Goal: Transaction & Acquisition: Purchase product/service

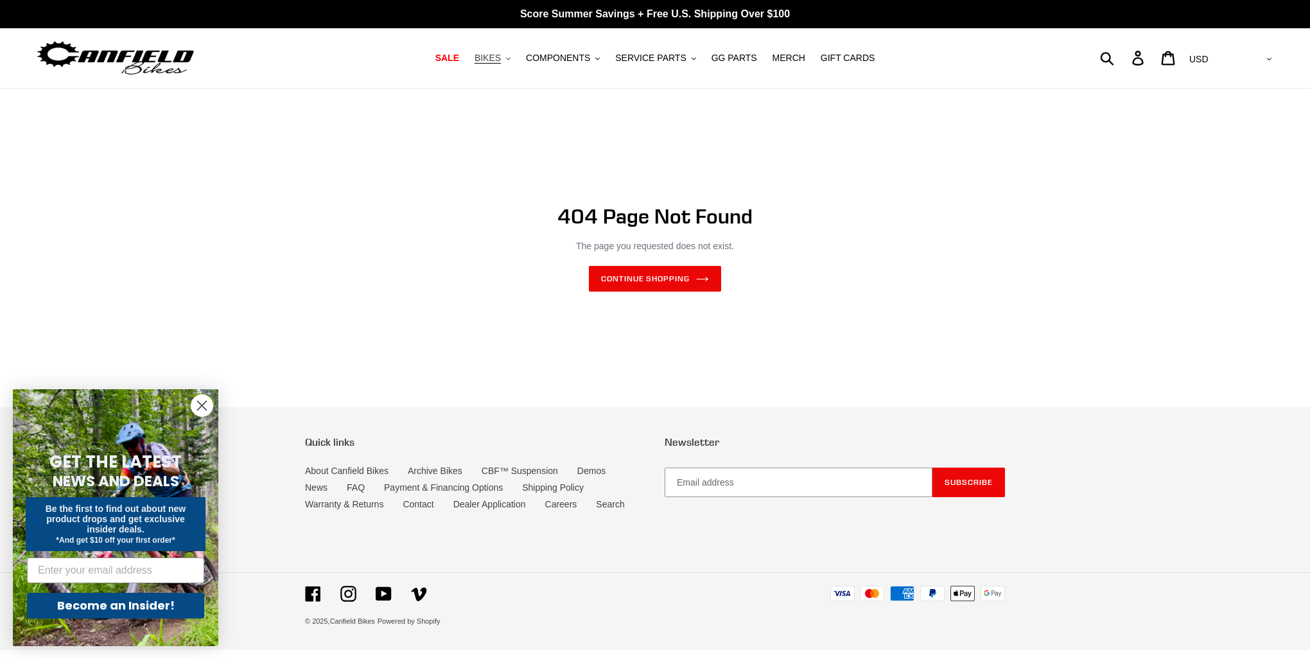
click at [501, 58] on span "BIKES" at bounding box center [487, 58] width 26 height 11
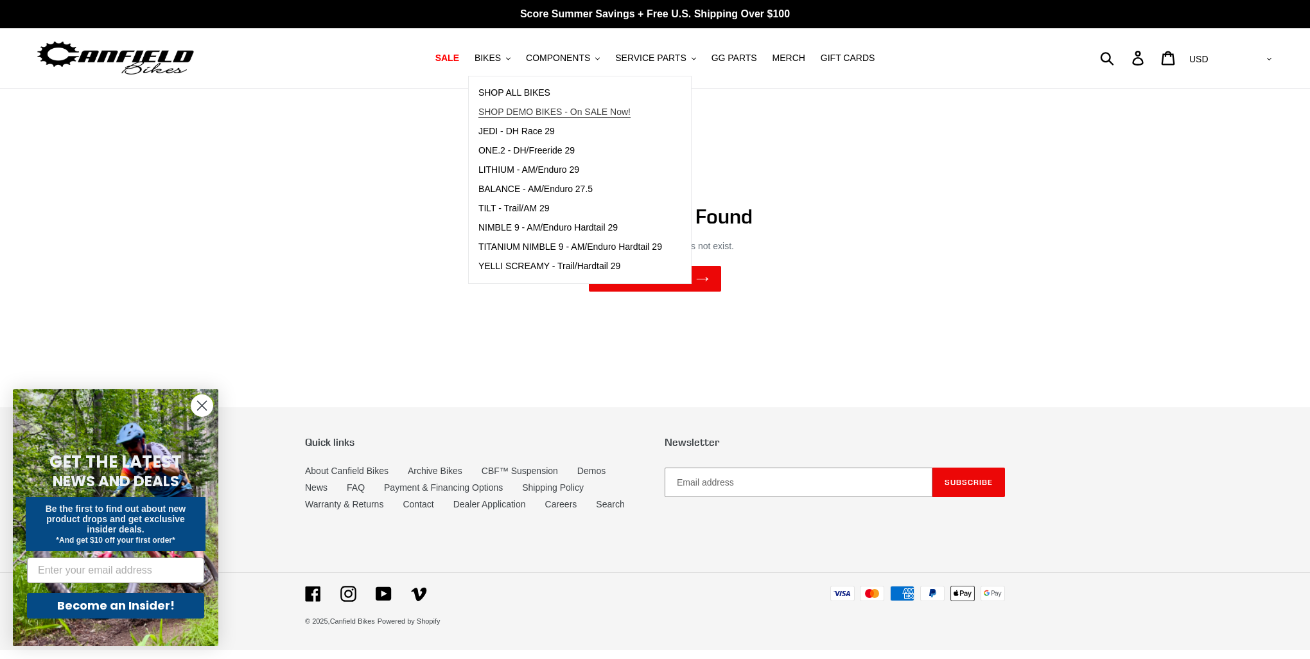
click at [532, 112] on span "SHOP DEMO BIKES - On SALE Now!" at bounding box center [554, 112] width 152 height 11
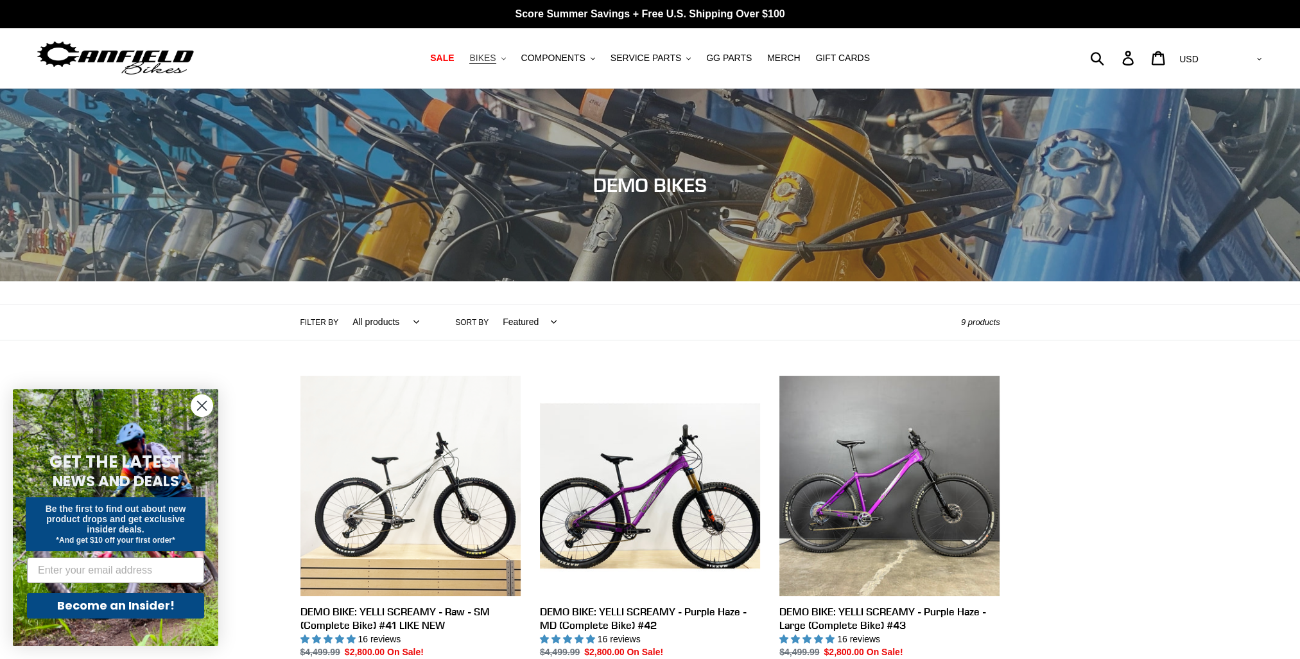
click at [496, 58] on span "BIKES" at bounding box center [482, 58] width 26 height 11
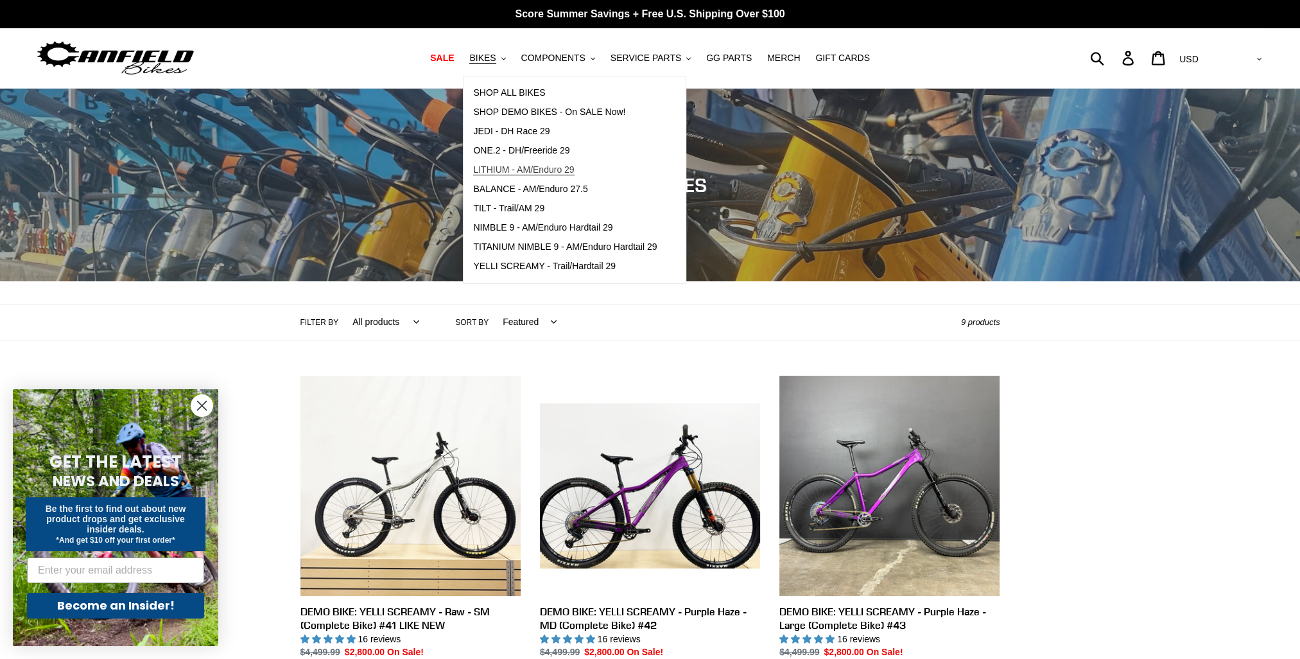
click at [511, 169] on span "LITHIUM - AM/Enduro 29" at bounding box center [523, 169] width 101 height 11
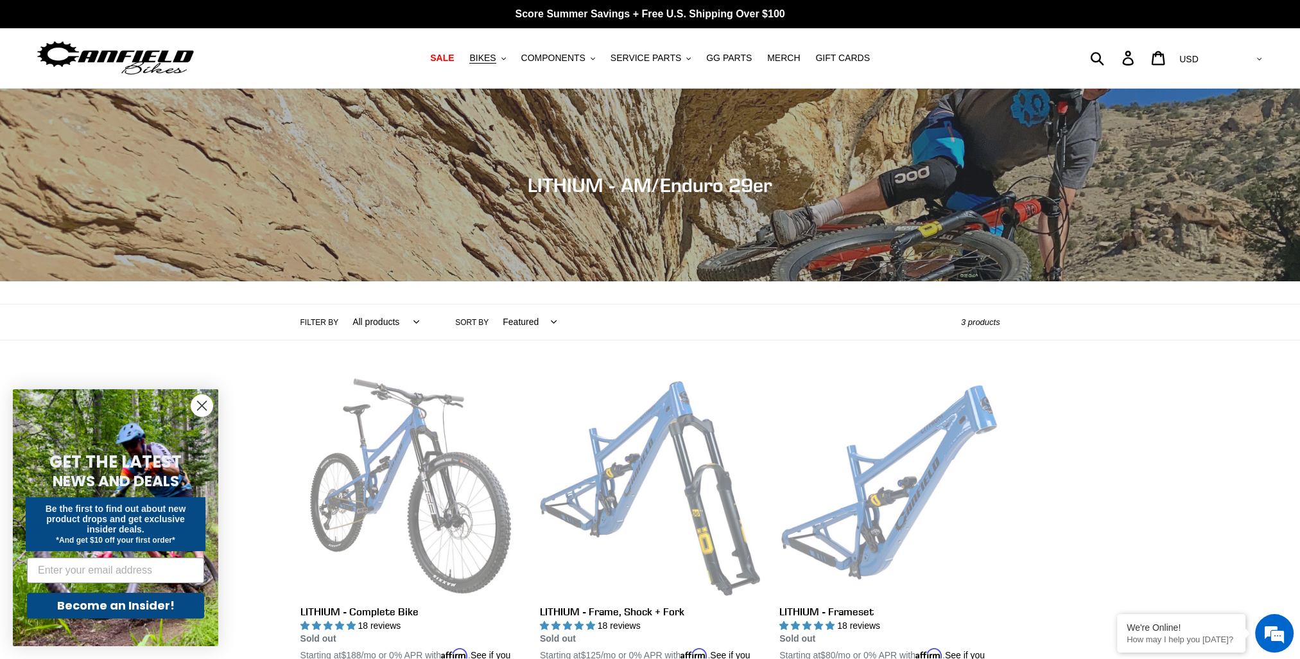
click at [204, 405] on circle "Close dialog" at bounding box center [201, 405] width 21 height 21
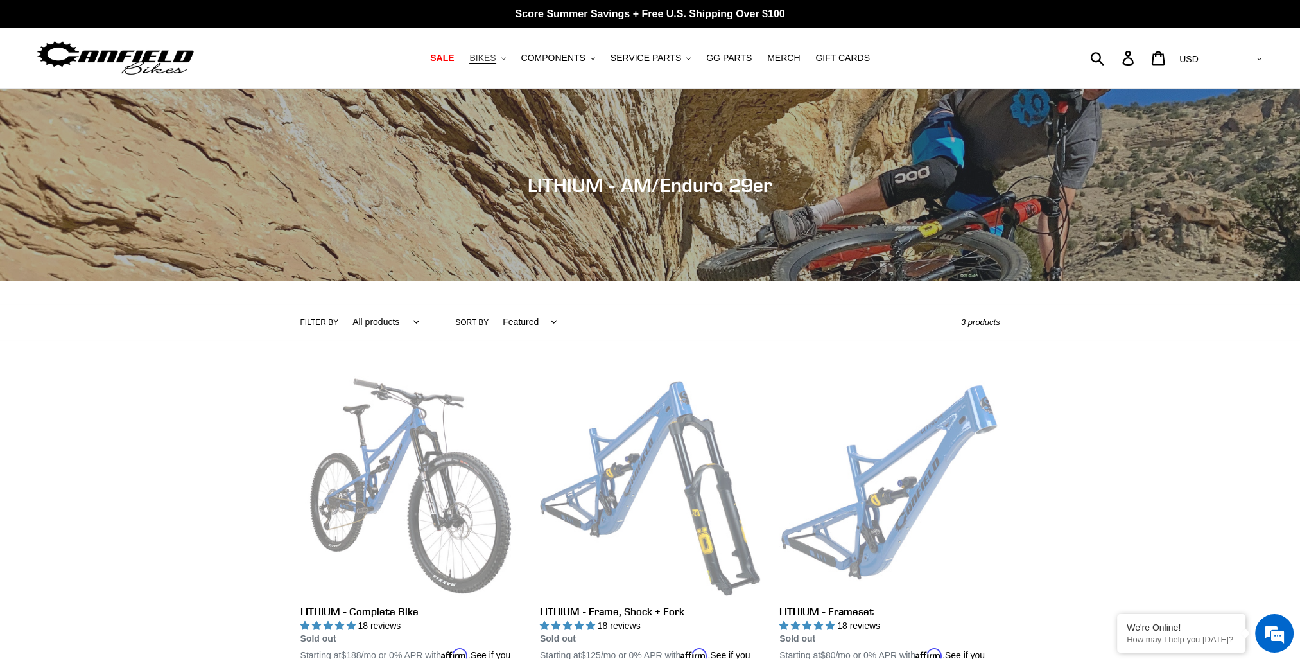
click at [496, 55] on span "BIKES" at bounding box center [482, 58] width 26 height 11
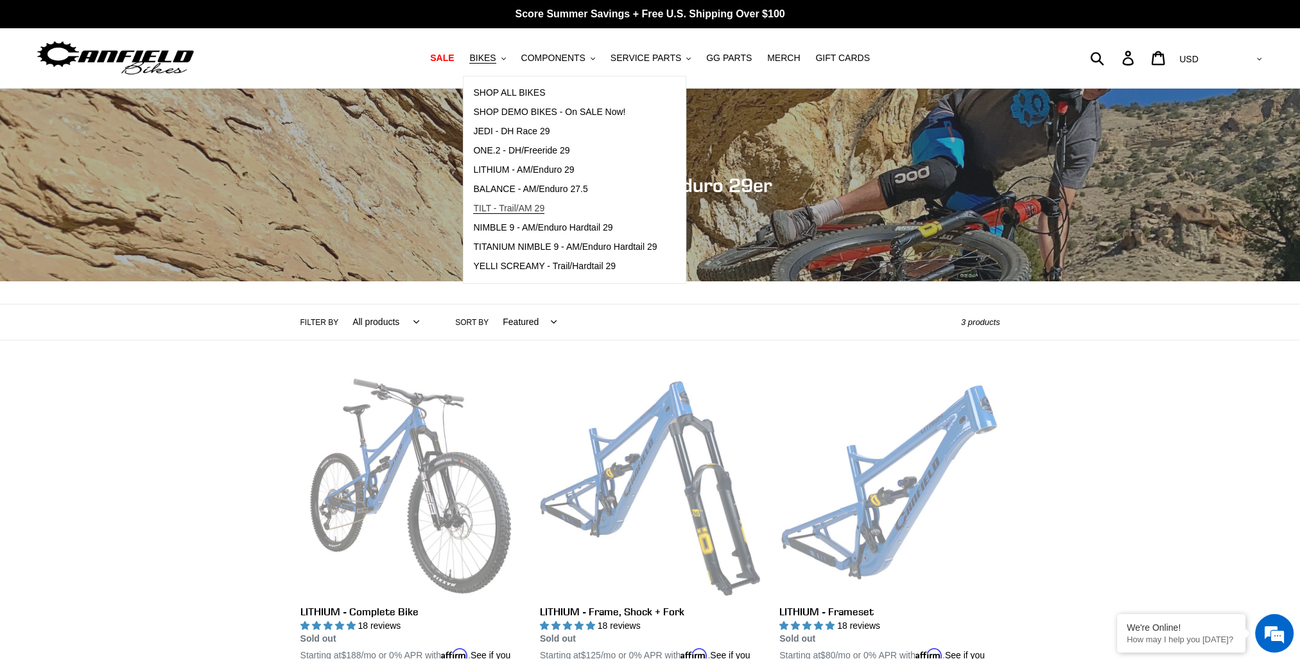
click at [529, 210] on span "TILT - Trail/AM 29" at bounding box center [508, 208] width 71 height 11
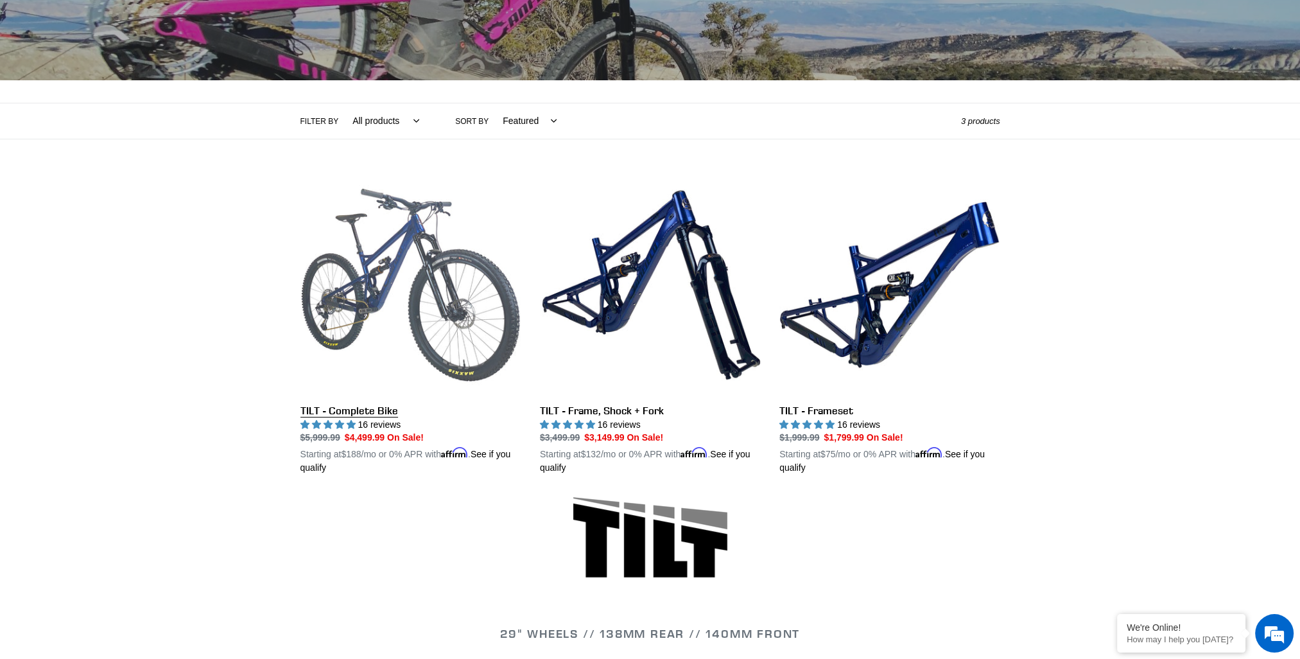
scroll to position [193, 0]
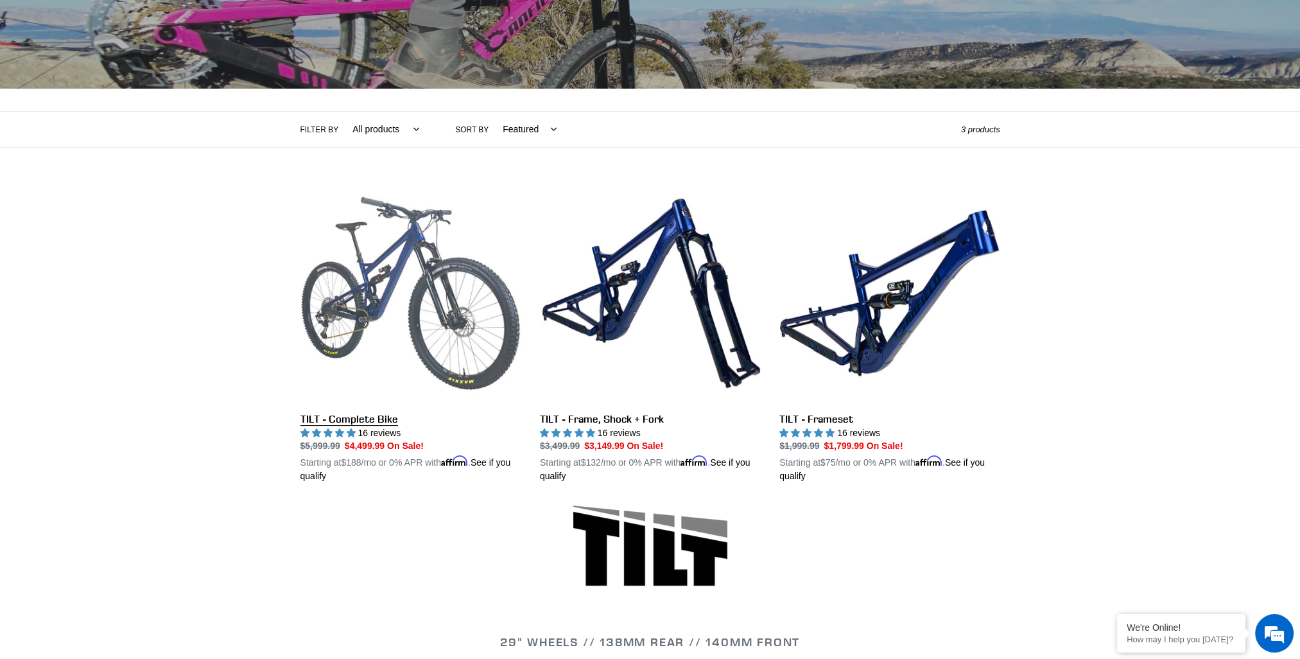
click at [373, 292] on link "TILT - Complete Bike" at bounding box center [410, 333] width 220 height 300
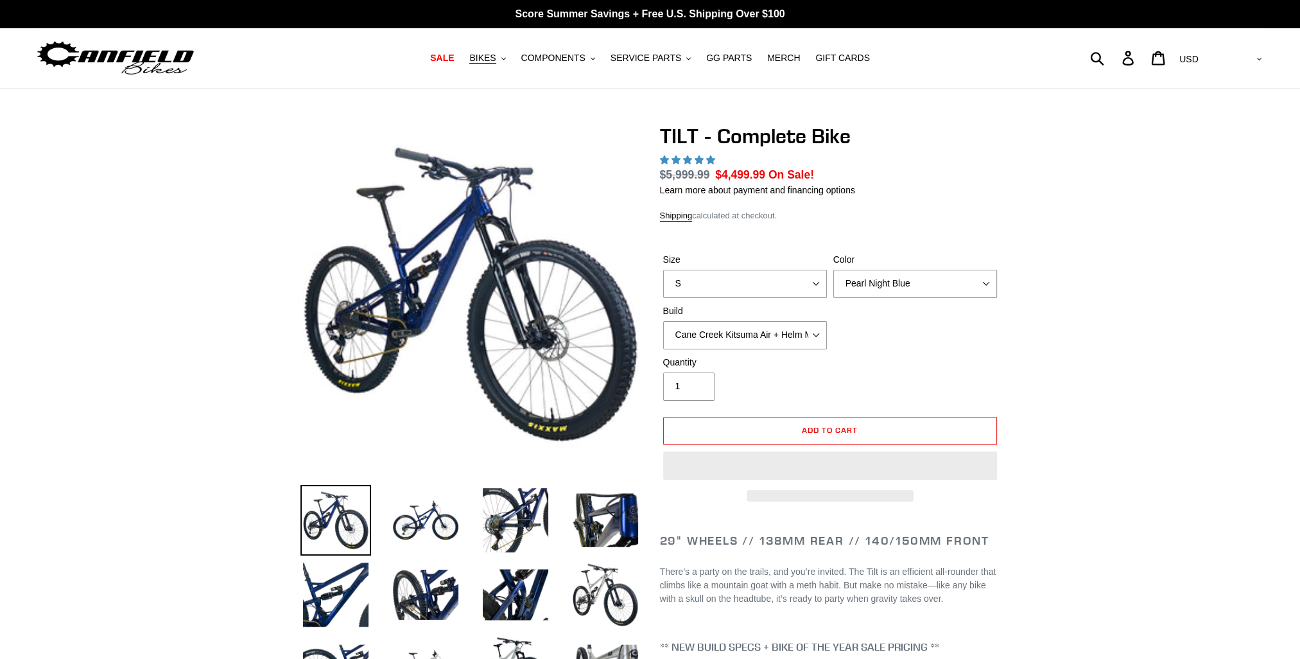
select select "highest-rating"
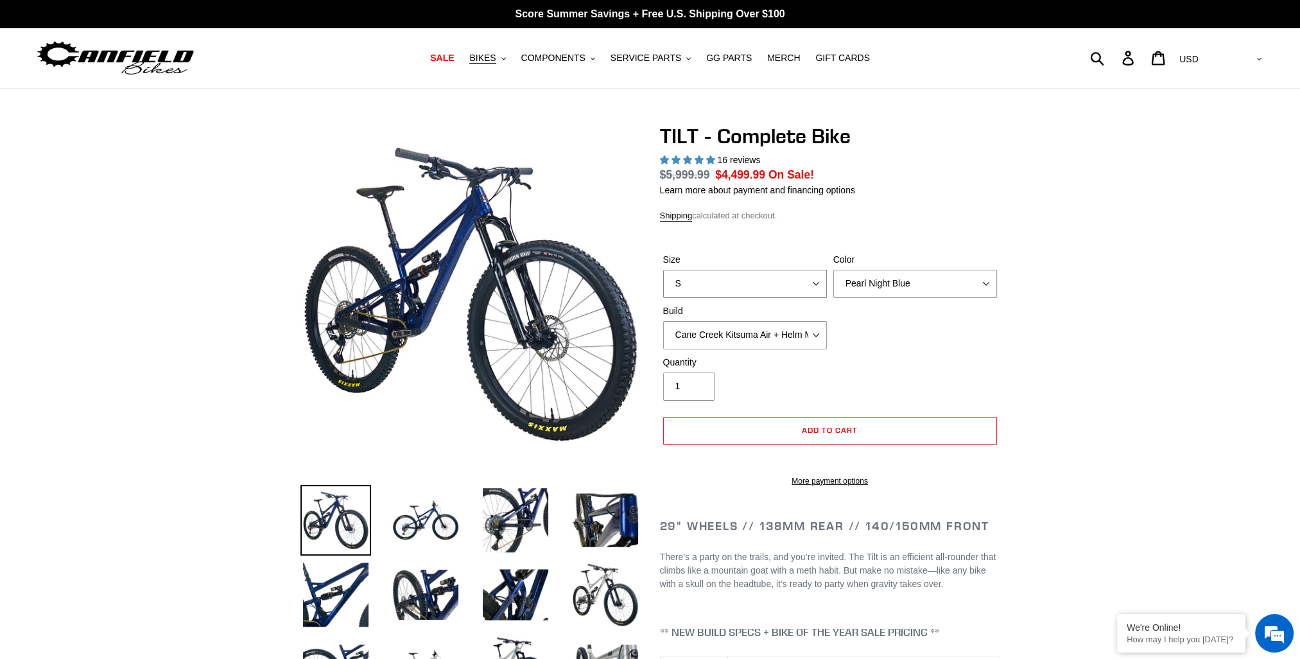
click at [789, 287] on select "S M L" at bounding box center [745, 284] width 164 height 28
select select "L"
click at [663, 270] on select "S M L" at bounding box center [745, 284] width 164 height 28
click at [951, 289] on select "Pearl Night Blue Stealth Silver Raw" at bounding box center [915, 284] width 164 height 28
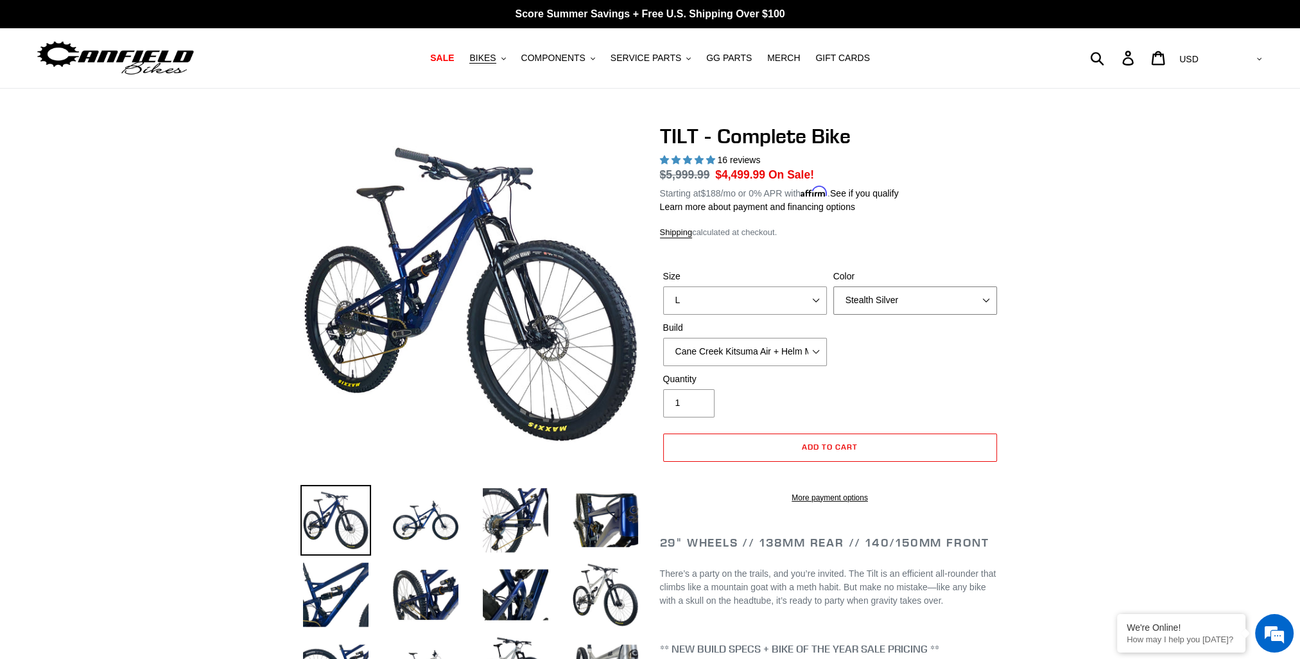
click at [833, 286] on select "Pearl Night Blue Stealth Silver Raw" at bounding box center [915, 300] width 164 height 28
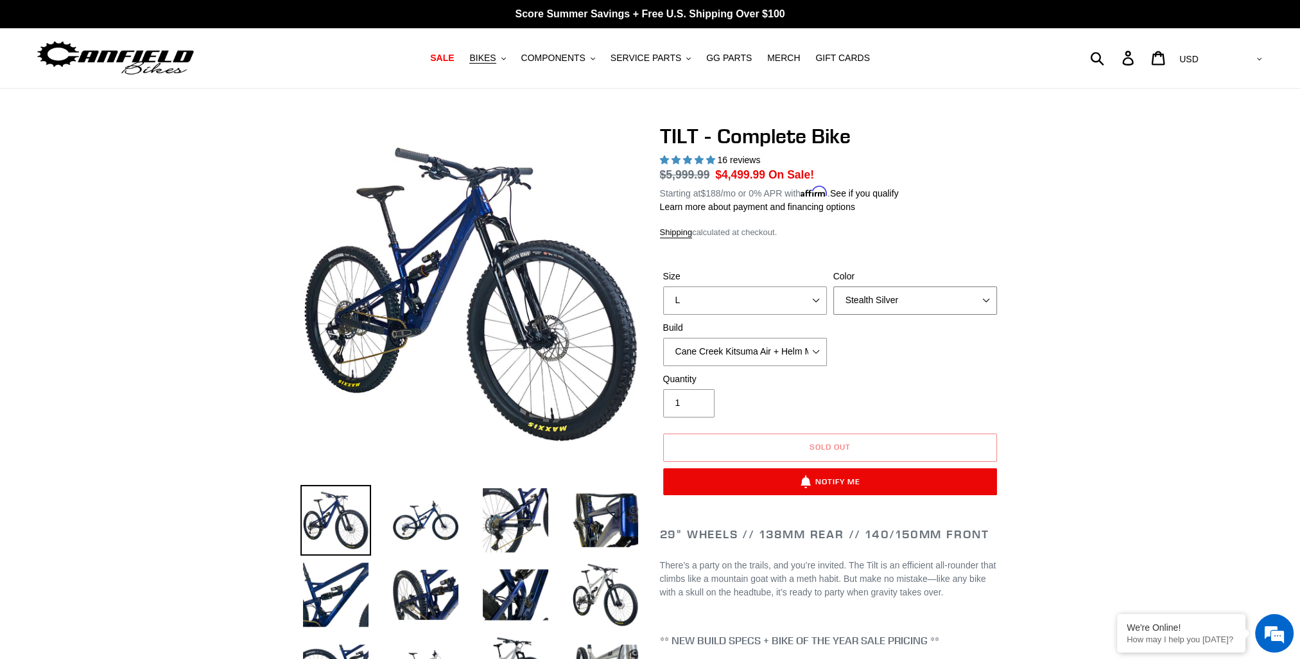
click at [904, 307] on select "Pearl Night Blue Stealth Silver Raw" at bounding box center [915, 300] width 164 height 28
select select "Raw"
click at [833, 286] on select "Pearl Night Blue Stealth Silver Raw" at bounding box center [915, 300] width 164 height 28
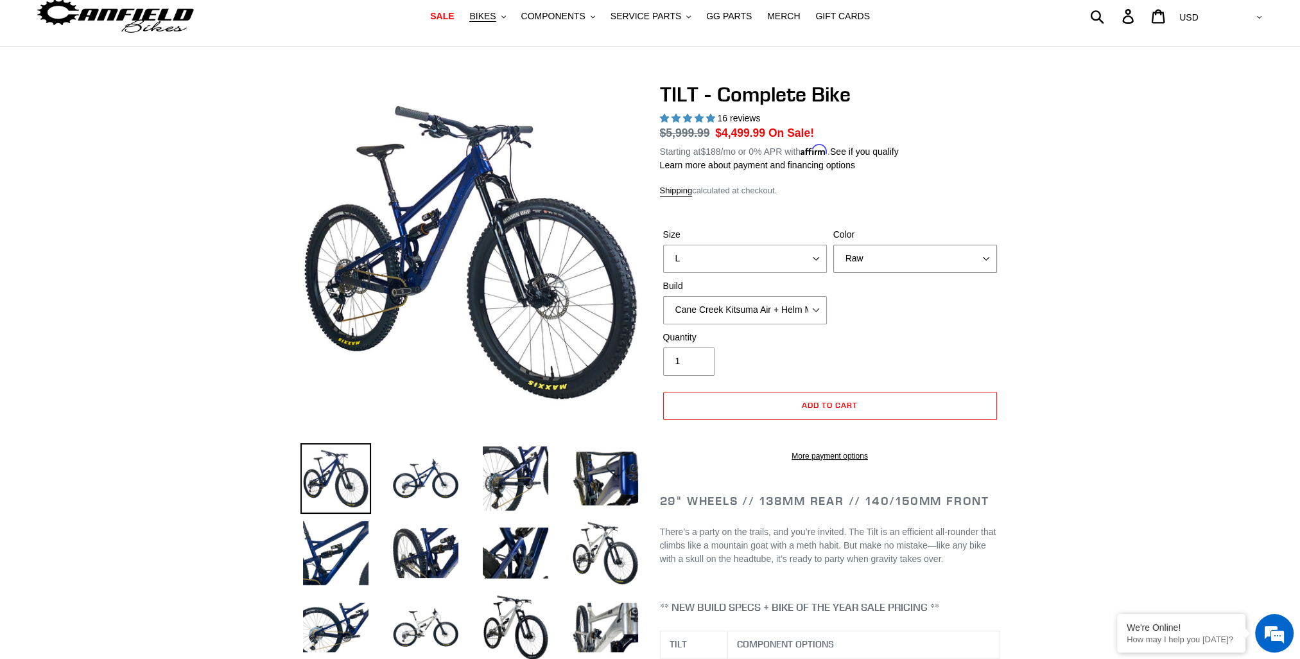
scroll to position [64, 0]
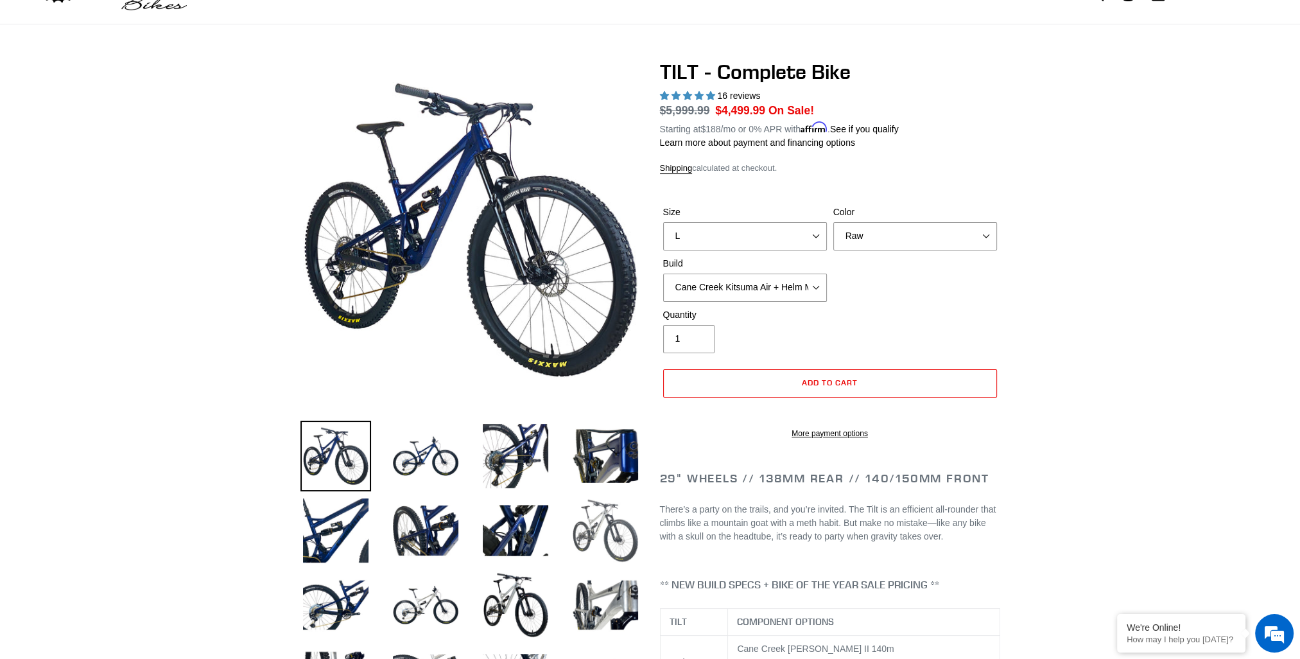
click at [611, 541] on img at bounding box center [605, 530] width 71 height 71
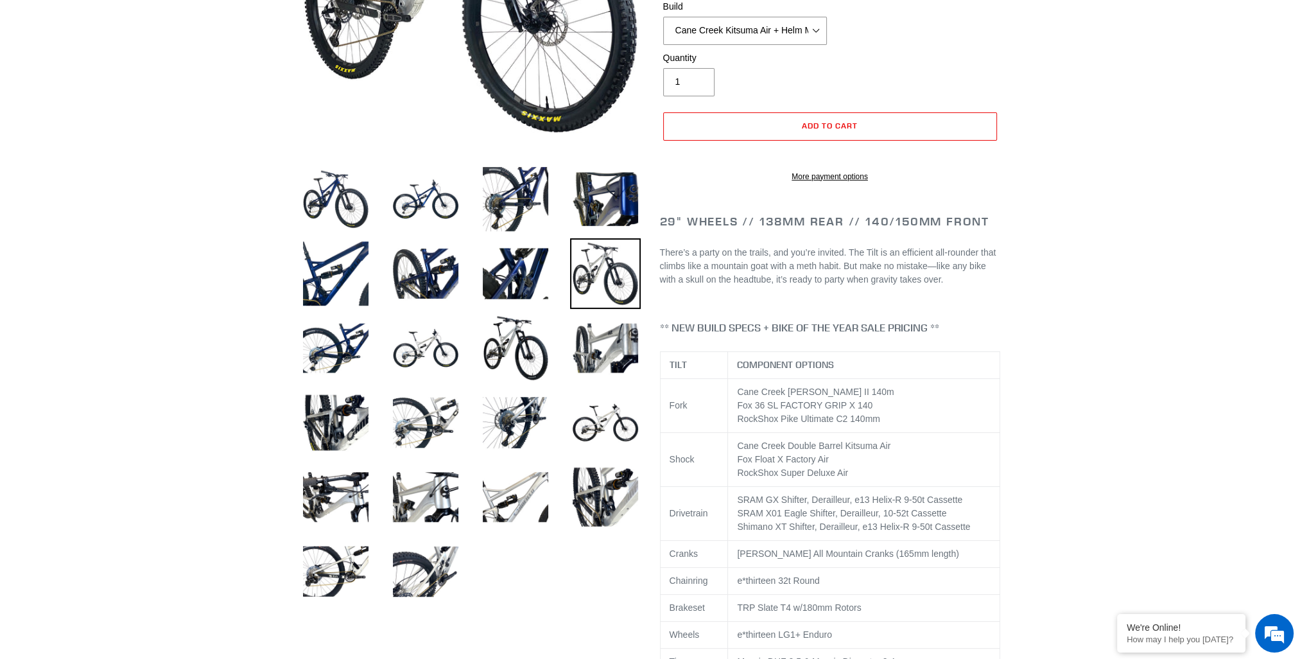
scroll to position [0, 0]
click at [607, 512] on img at bounding box center [605, 497] width 71 height 71
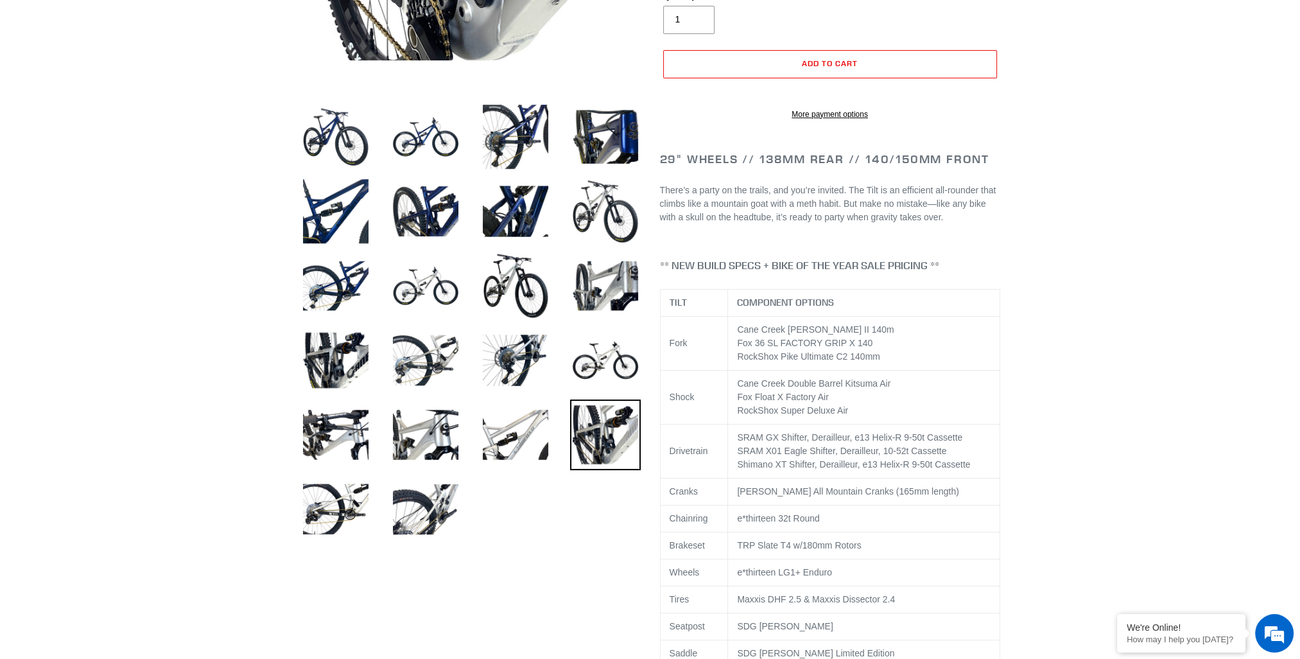
scroll to position [385, 0]
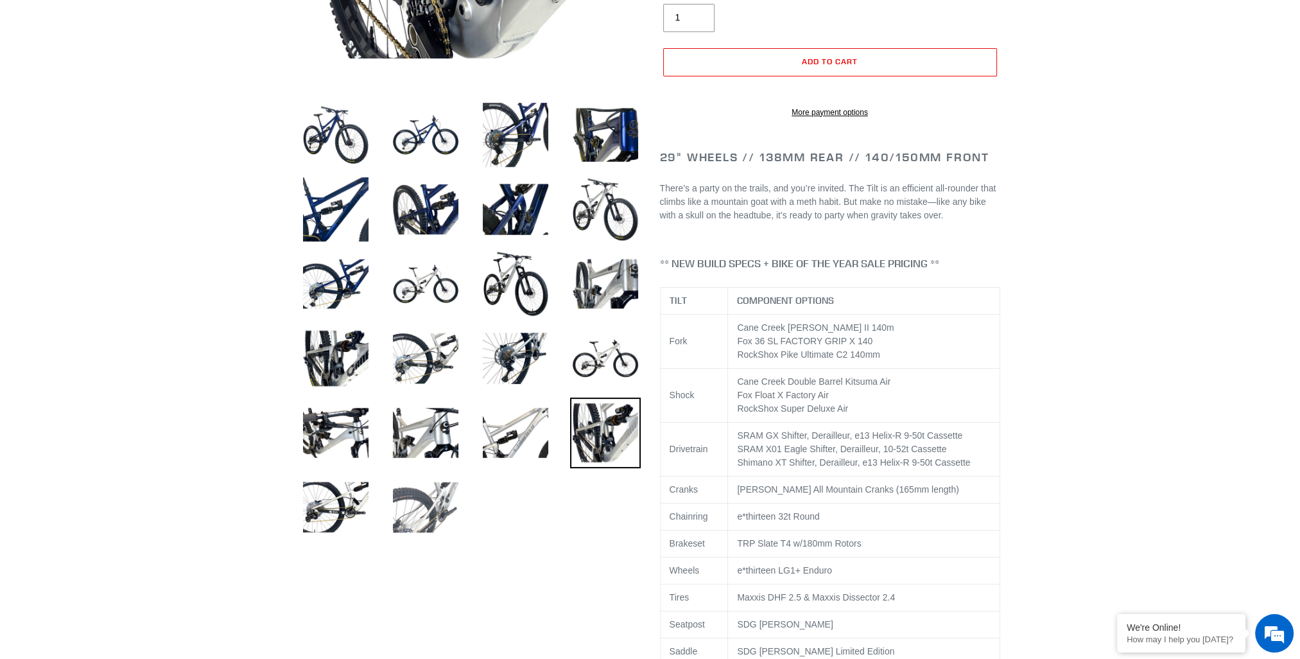
click at [424, 509] on img at bounding box center [425, 507] width 71 height 71
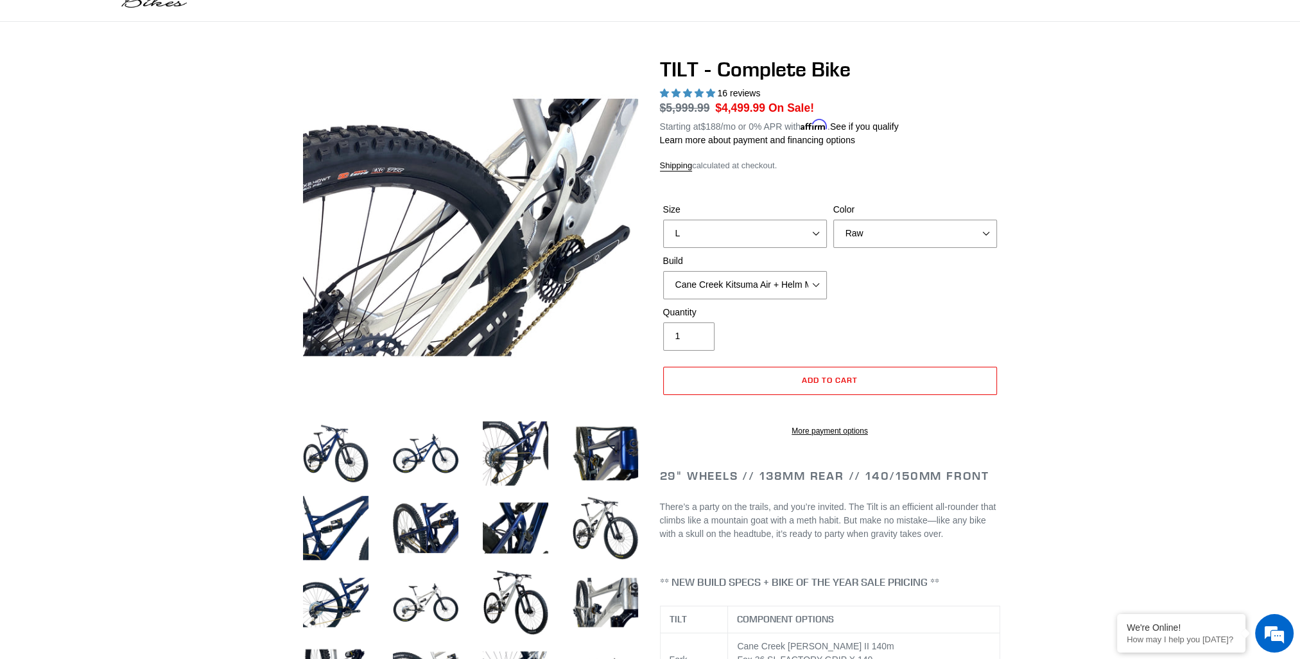
scroll to position [64, 0]
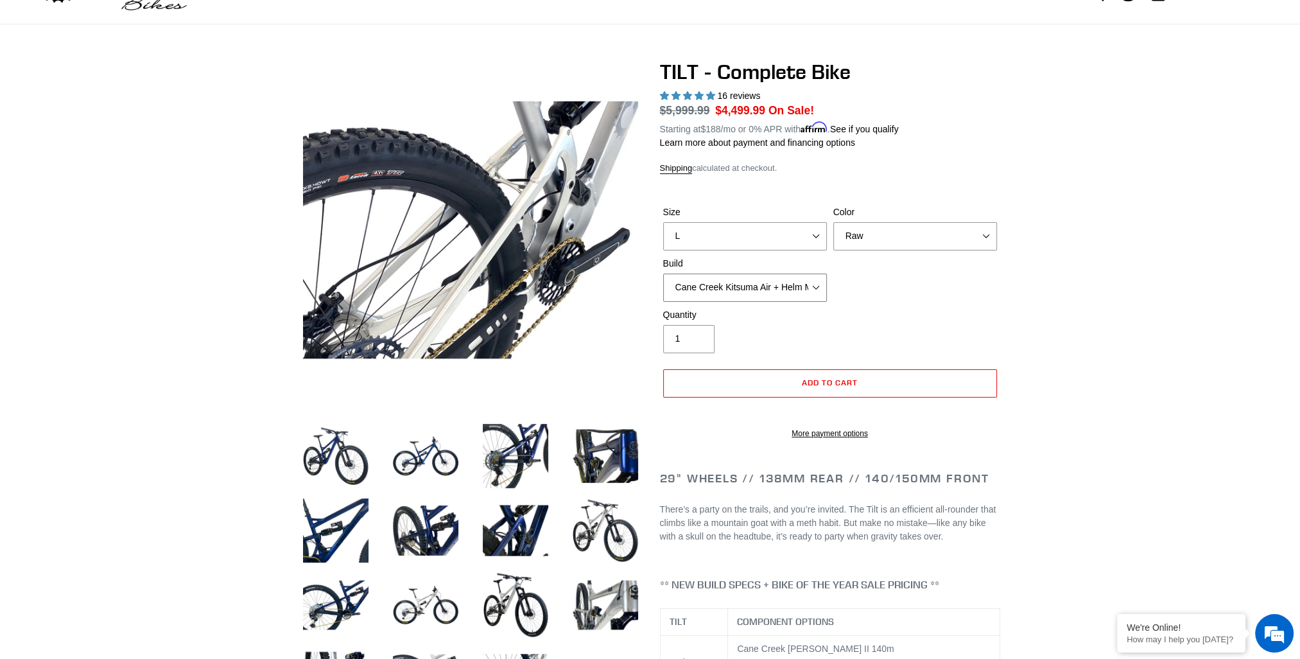
click at [822, 286] on select "Cane Creek Kitsuma Air + Helm MKII 140 + SRAM GX Cane Creek Kitsuma Air + Helm …" at bounding box center [745, 287] width 164 height 28
click at [663, 273] on select "Cane Creek Kitsuma Air + Helm MKII 140 + SRAM GX Cane Creek Kitsuma Air + Helm …" at bounding box center [745, 287] width 164 height 28
click at [817, 289] on select "Cane Creek Kitsuma Air + Helm MKII 140 + SRAM GX Cane Creek Kitsuma Air + Helm …" at bounding box center [745, 287] width 164 height 28
select select "Fox Float X + 36 SL Factory Grip X 140 + SRAM XO"
click at [663, 273] on select "Cane Creek Kitsuma Air + Helm MKII 140 + SRAM GX Cane Creek Kitsuma Air + Helm …" at bounding box center [745, 287] width 164 height 28
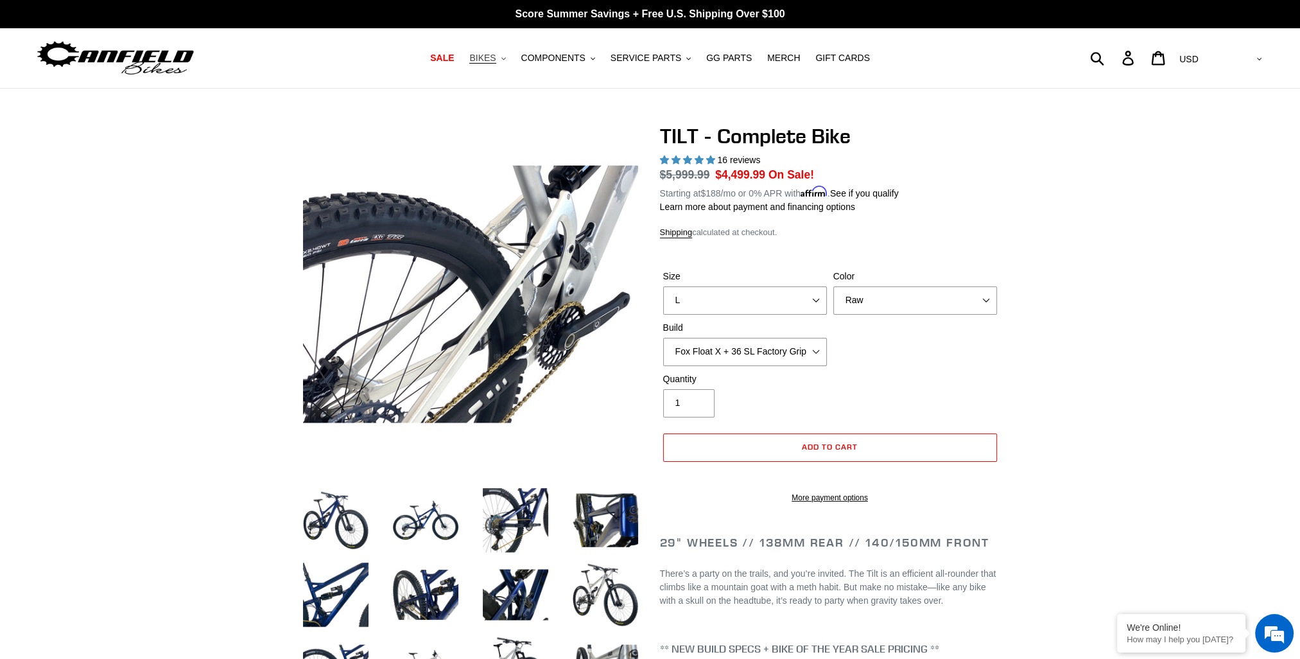
click at [496, 57] on span "BIKES" at bounding box center [482, 58] width 26 height 11
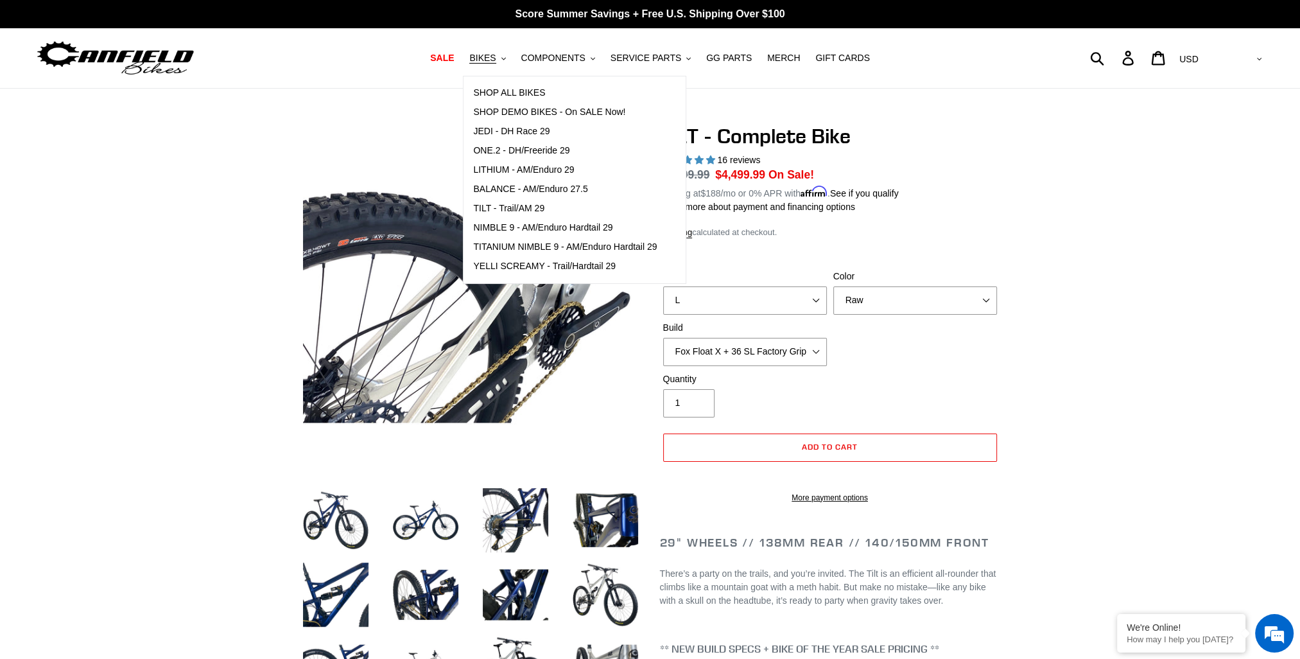
click at [981, 73] on div "Submit Search Log in Cart 0 items Currency AED AFN ALL AMD ANG AUD AWG AZN BAM …" at bounding box center [1110, 58] width 307 height 60
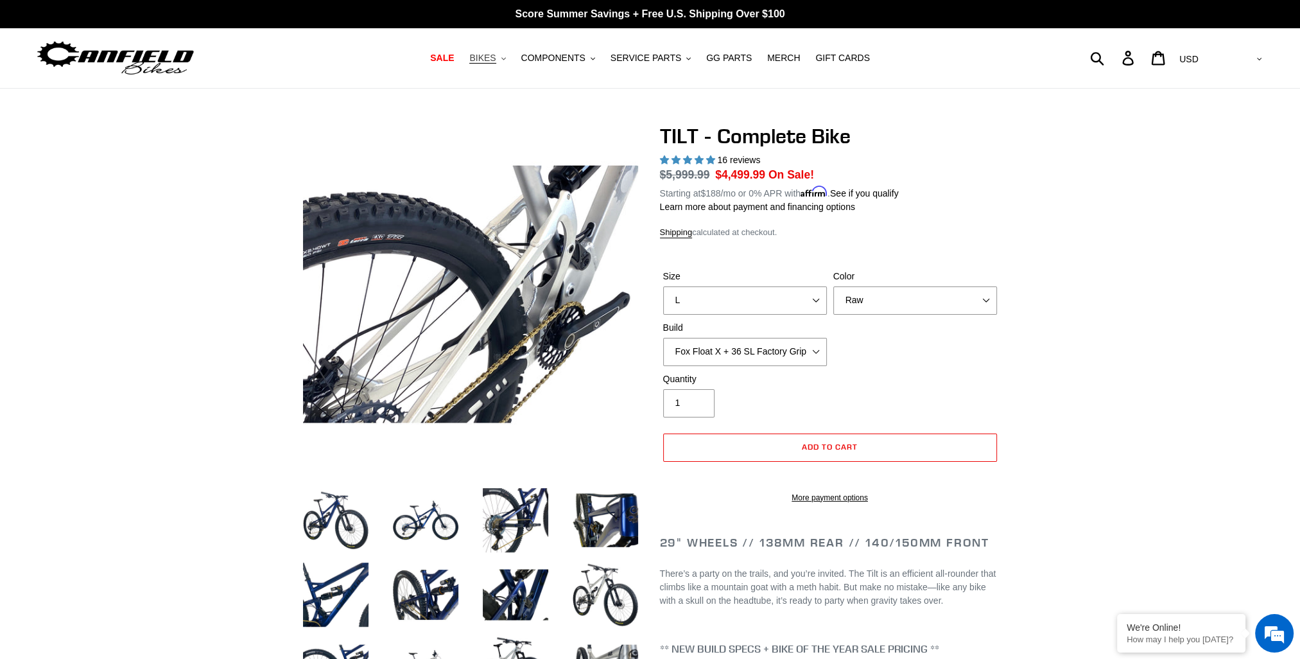
click at [496, 62] on span "BIKES" at bounding box center [482, 58] width 26 height 11
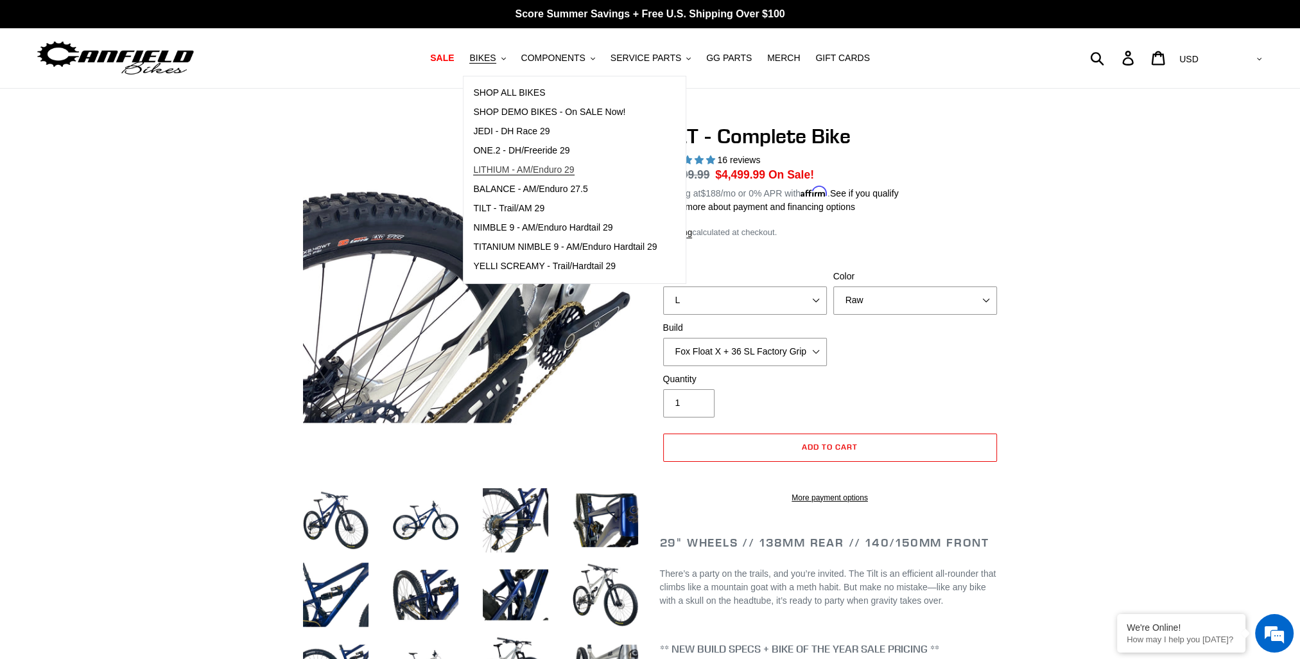
click at [533, 173] on span "LITHIUM - AM/Enduro 29" at bounding box center [523, 169] width 101 height 11
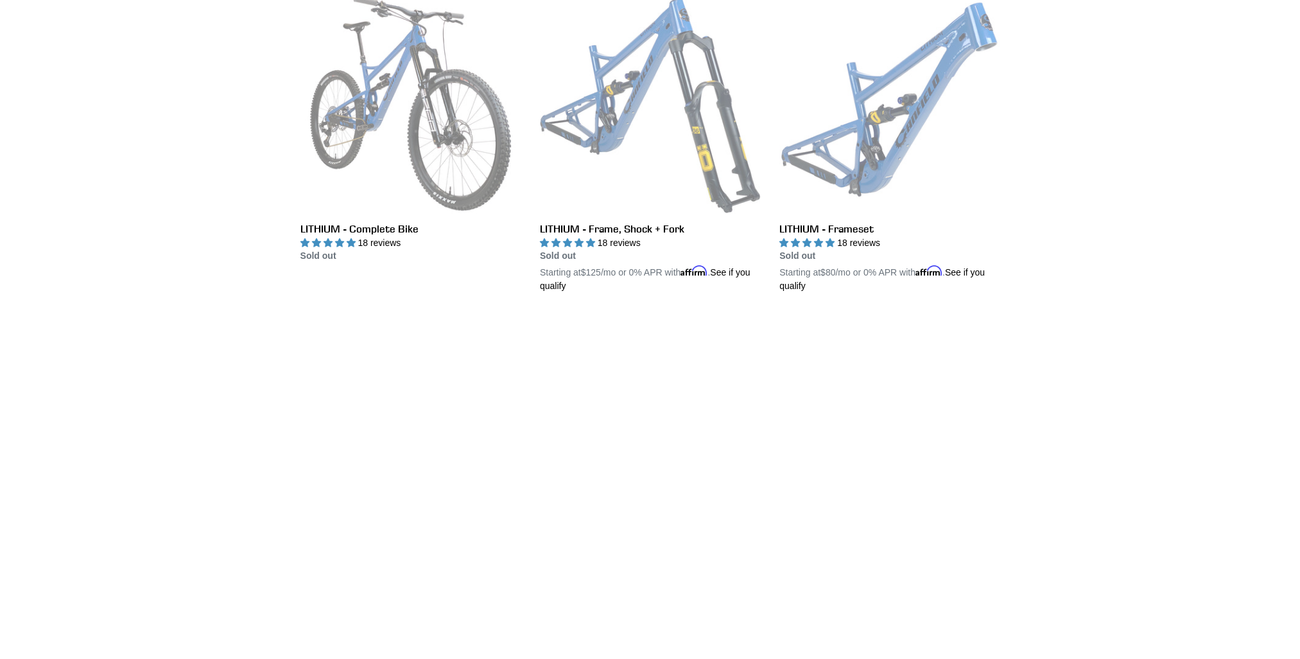
scroll to position [385, 0]
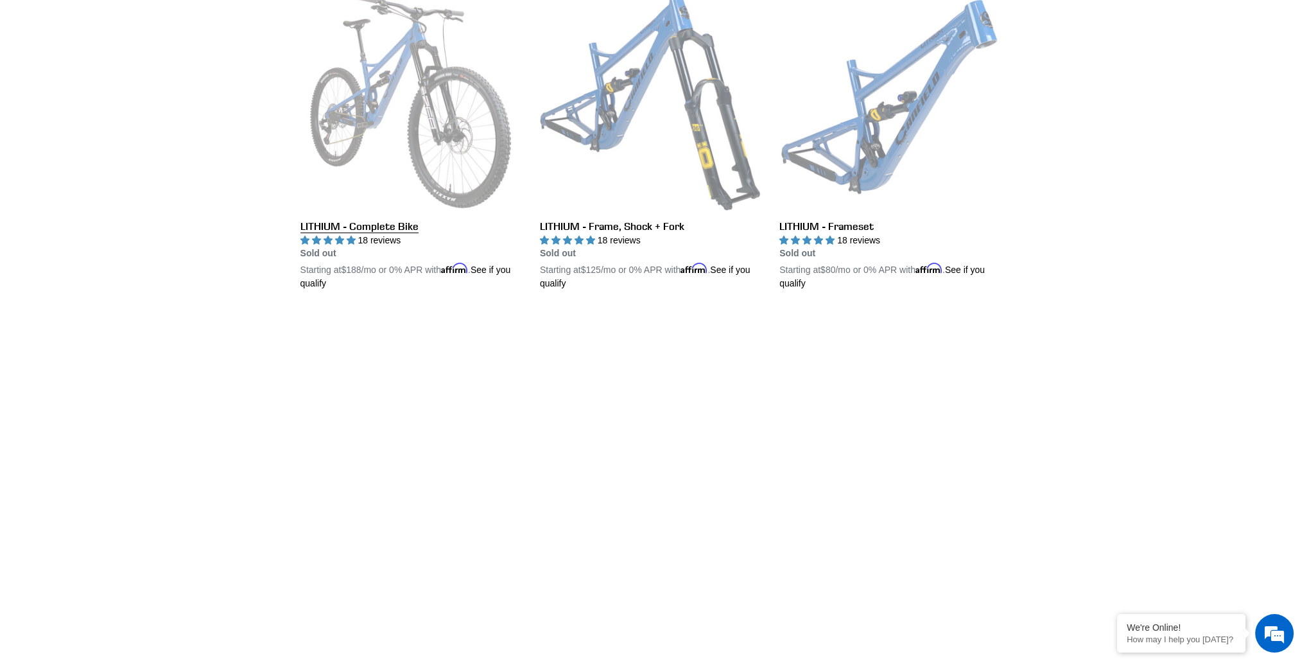
click at [469, 144] on link "LITHIUM - Complete Bike" at bounding box center [410, 140] width 220 height 300
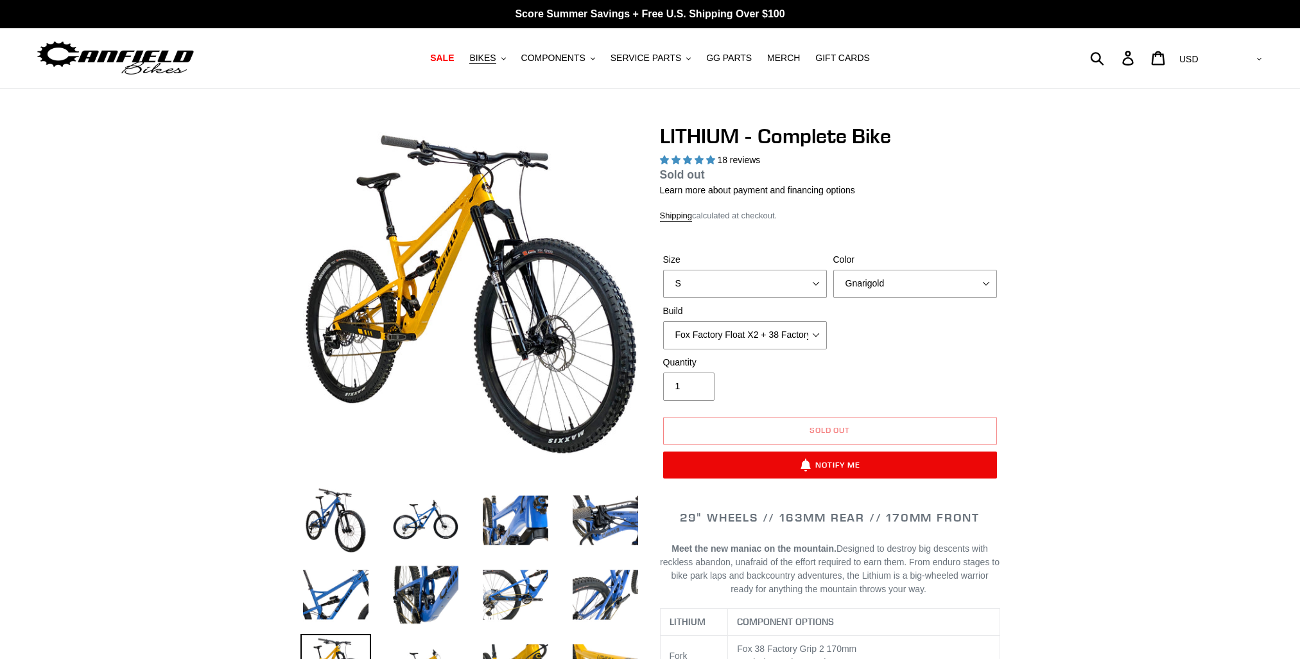
select select "highest-rating"
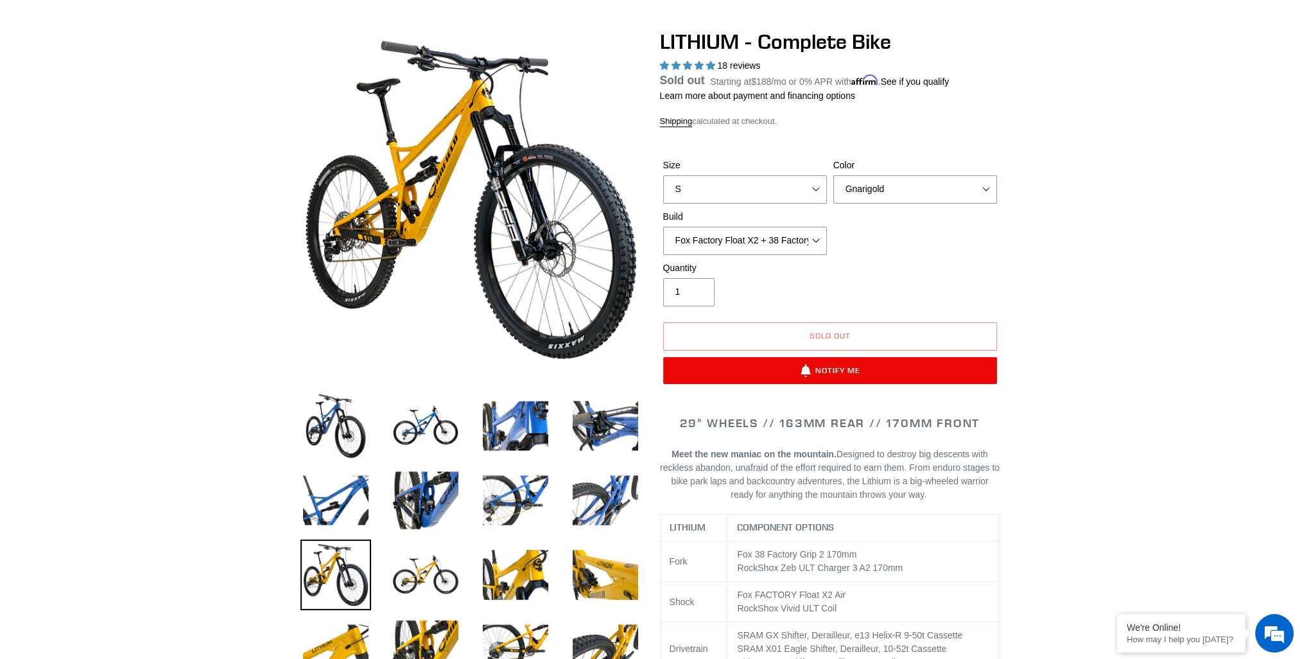
scroll to position [128, 0]
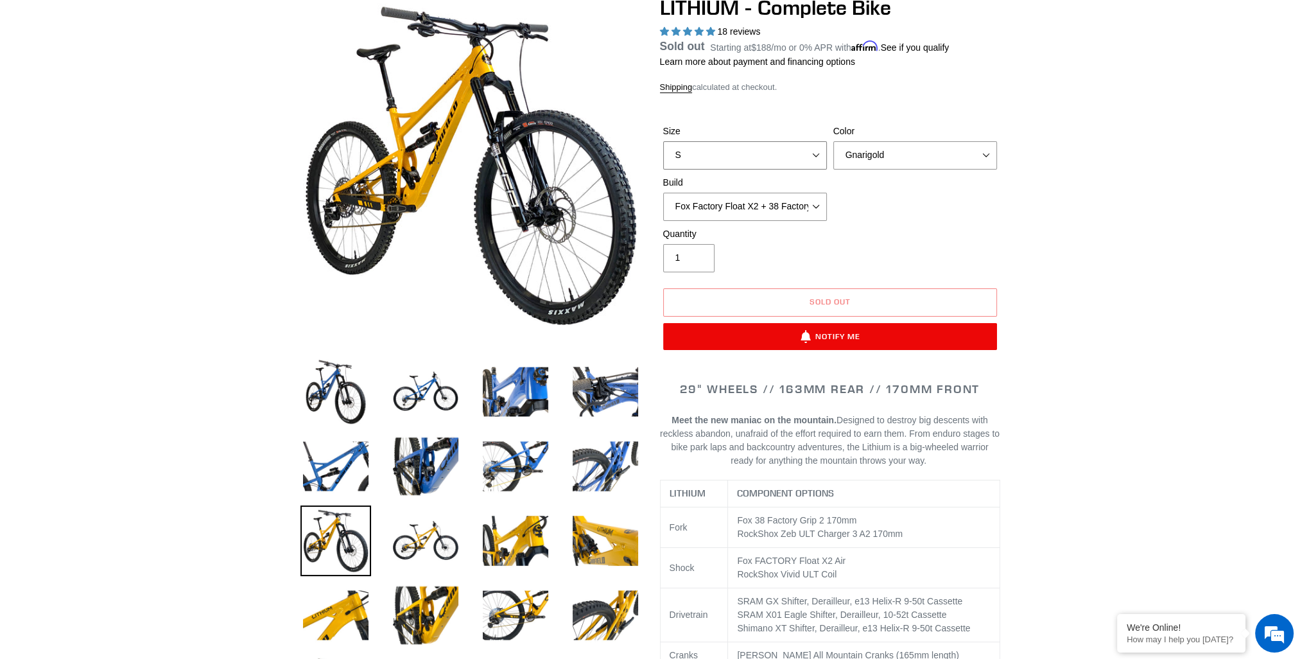
click at [811, 155] on select "S M L XL" at bounding box center [745, 155] width 164 height 28
select select "L"
click at [663, 157] on select "S M L XL" at bounding box center [745, 155] width 164 height 28
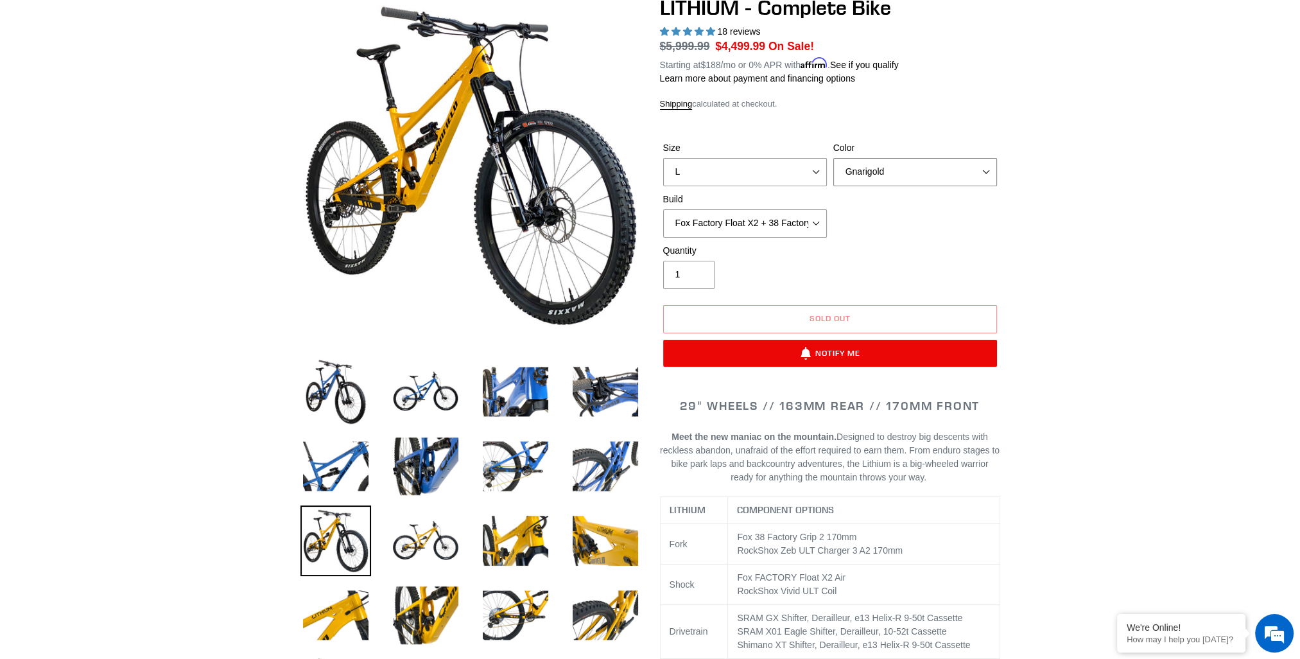
click at [953, 171] on select "Gnarigold Blue Velvet Stealth Black" at bounding box center [915, 172] width 164 height 28
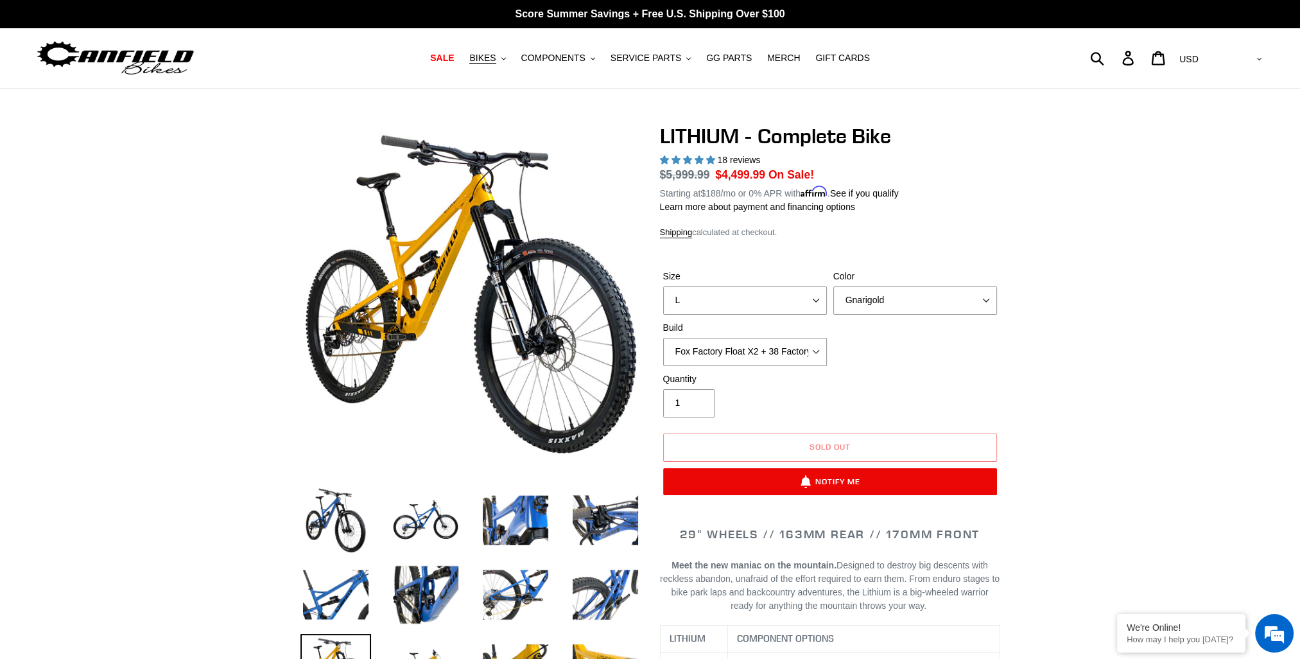
scroll to position [64, 0]
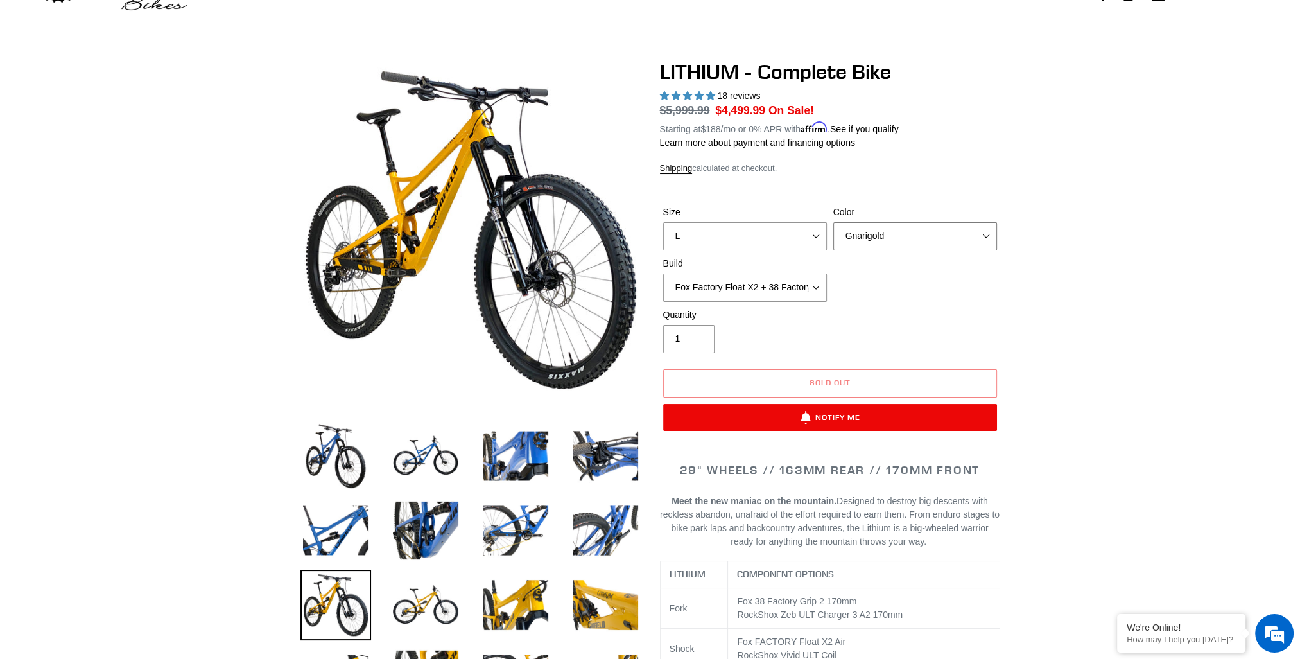
click at [983, 232] on select "Gnarigold Blue Velvet Stealth Black" at bounding box center [915, 236] width 164 height 28
click at [833, 222] on select "Gnarigold Blue Velvet Stealth Black" at bounding box center [915, 236] width 164 height 28
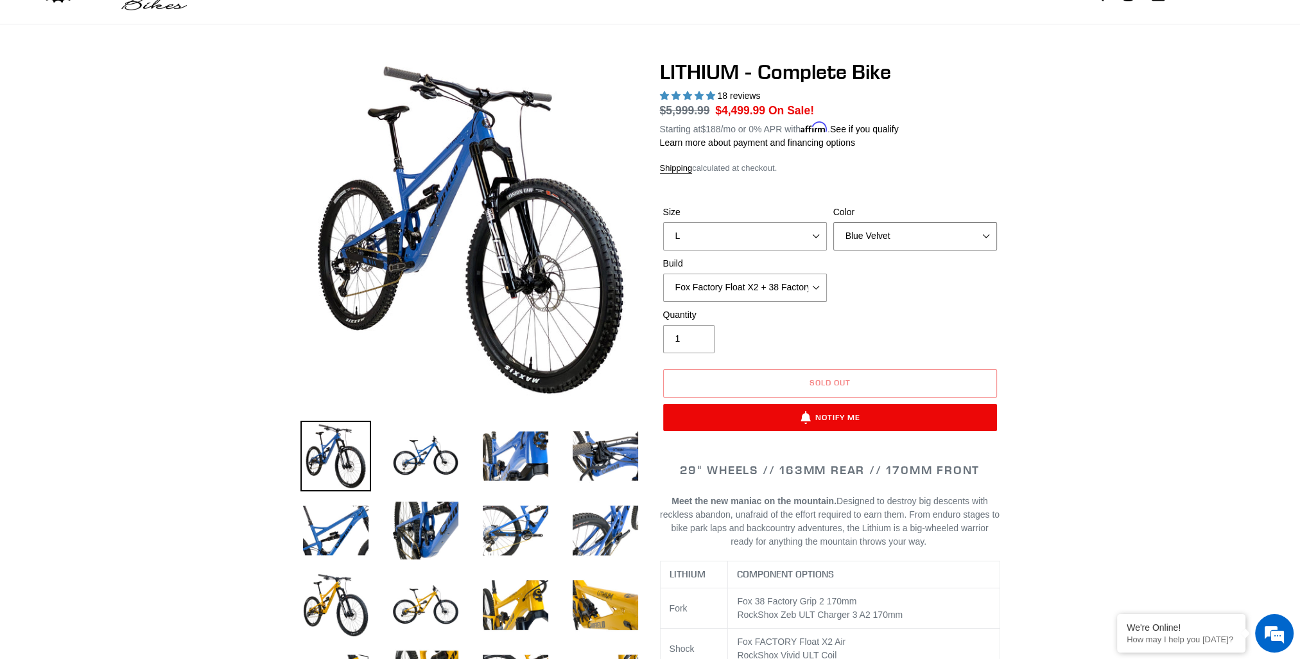
click at [946, 233] on select "Gnarigold Blue Velvet Stealth Black" at bounding box center [915, 236] width 164 height 28
select select "Stealth Black"
click at [833, 222] on select "Gnarigold Blue Velvet Stealth Black" at bounding box center [915, 236] width 164 height 28
